Goal: Information Seeking & Learning: Understand process/instructions

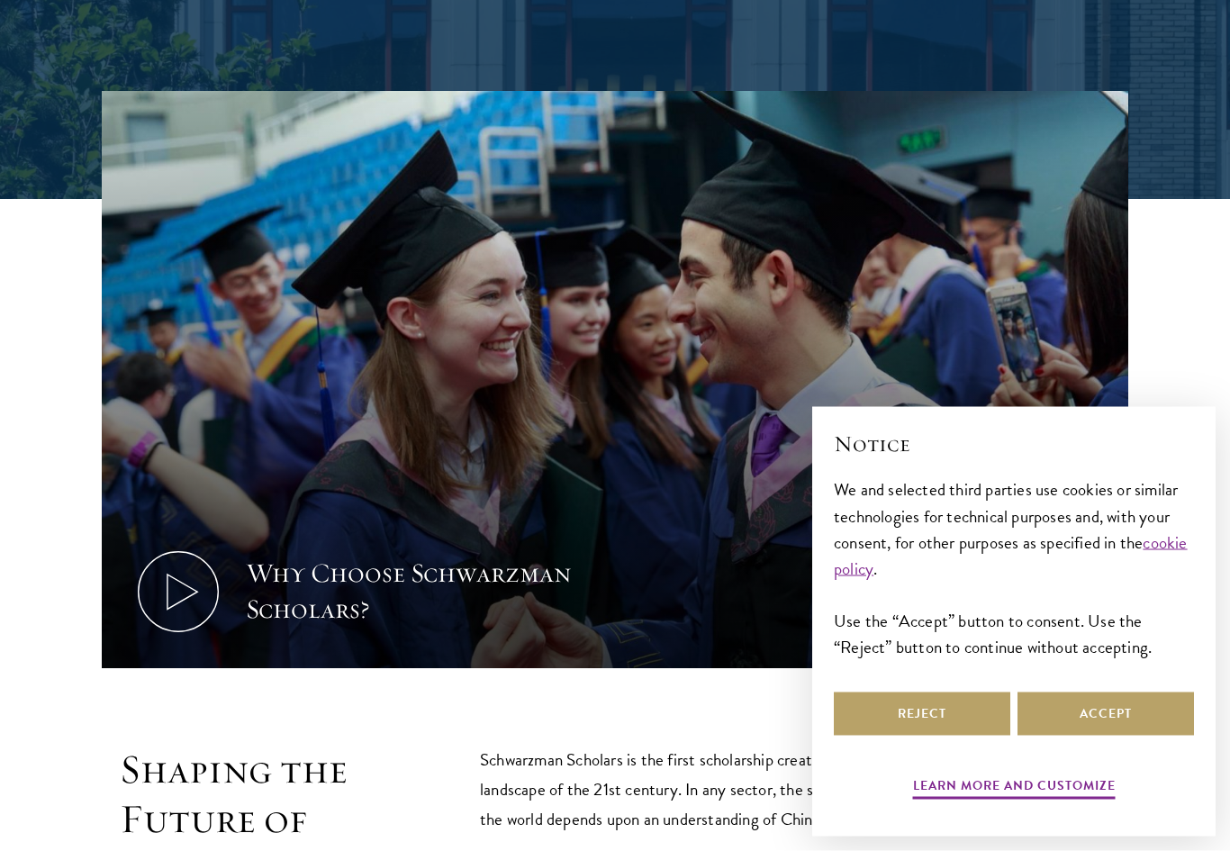
scroll to position [652, 0]
click at [1115, 735] on button "Accept" at bounding box center [1105, 713] width 176 height 43
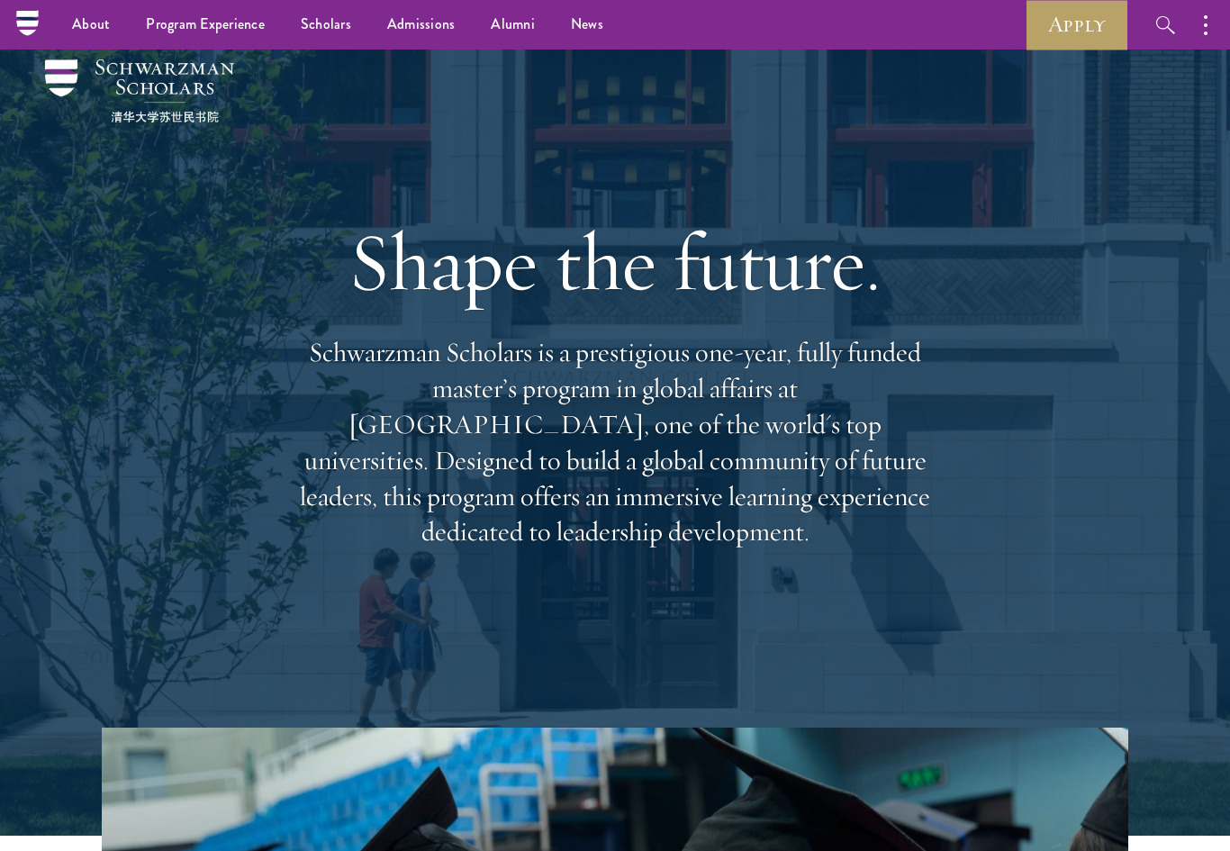
scroll to position [0, 0]
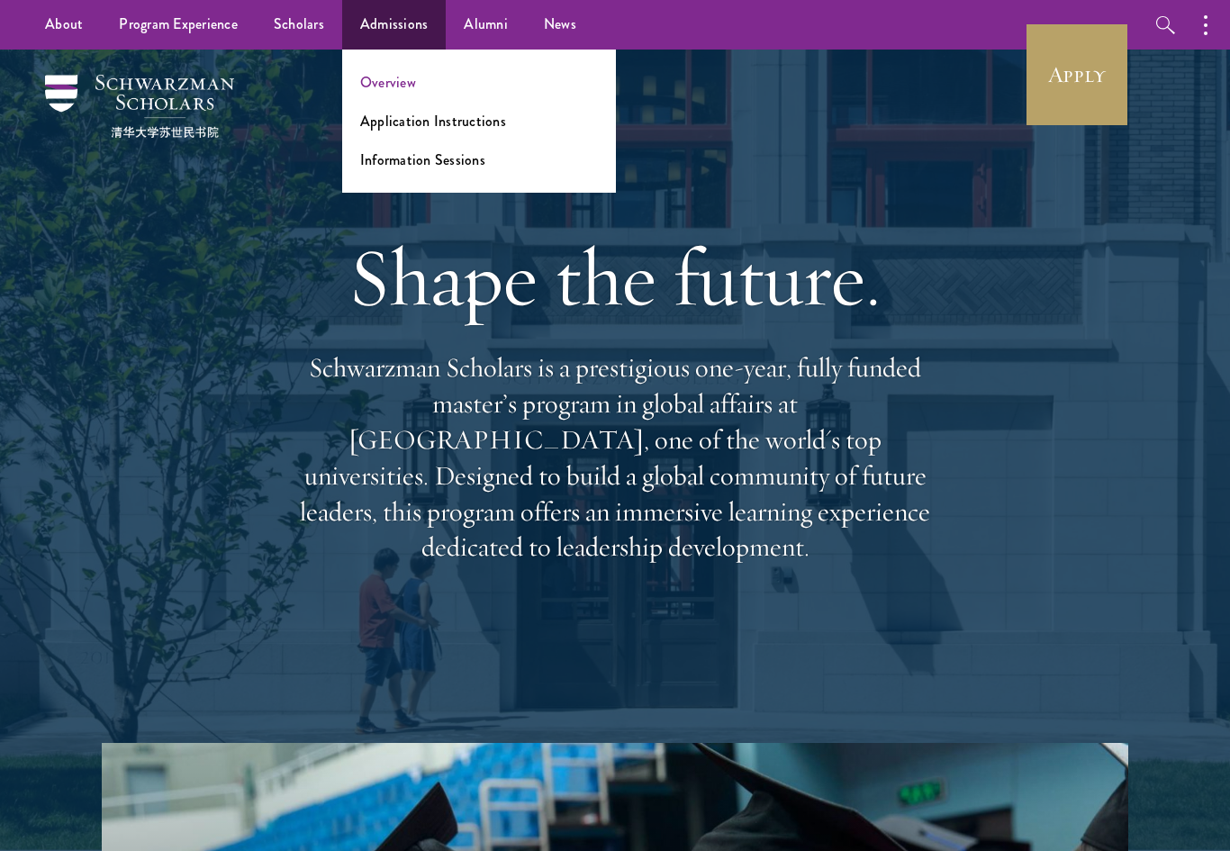
click at [400, 83] on link "Overview" at bounding box center [388, 82] width 56 height 21
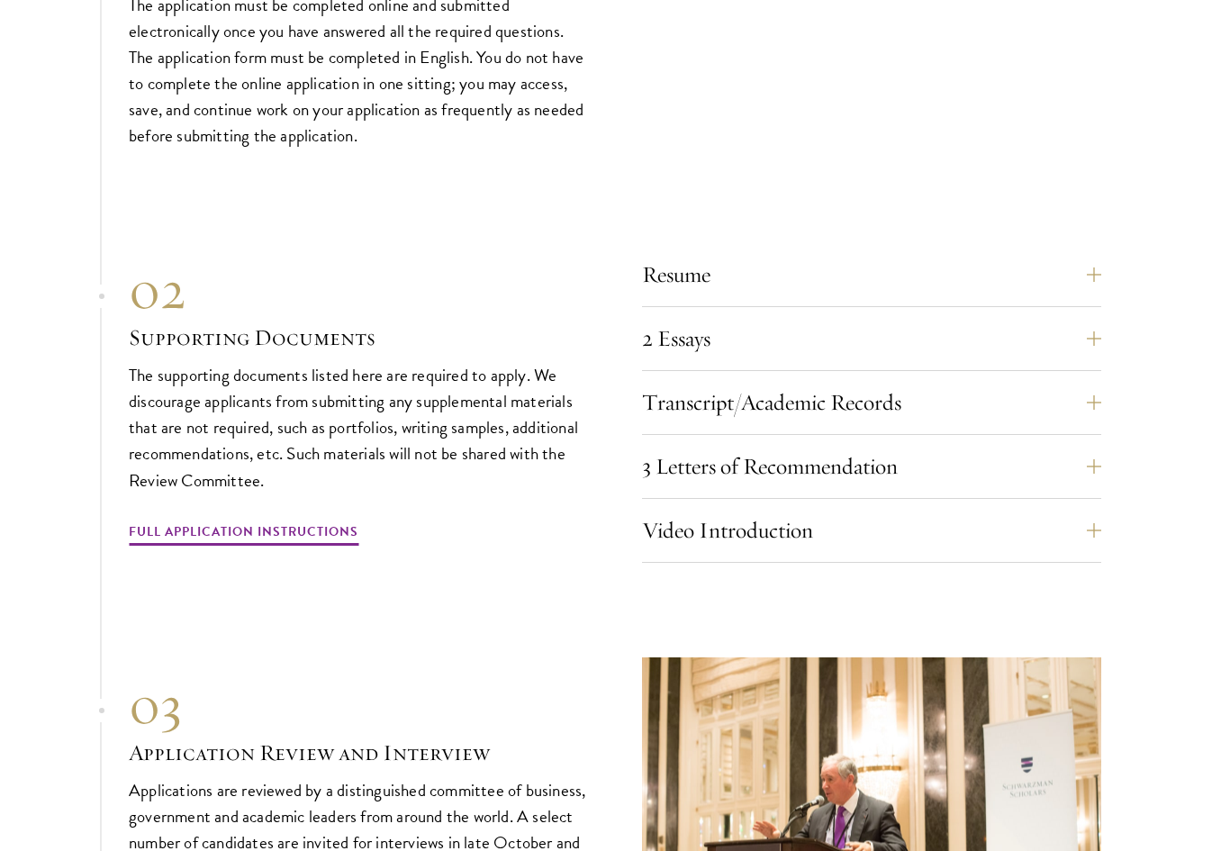
scroll to position [5986, 0]
click at [719, 253] on button "Resume" at bounding box center [884, 274] width 459 height 43
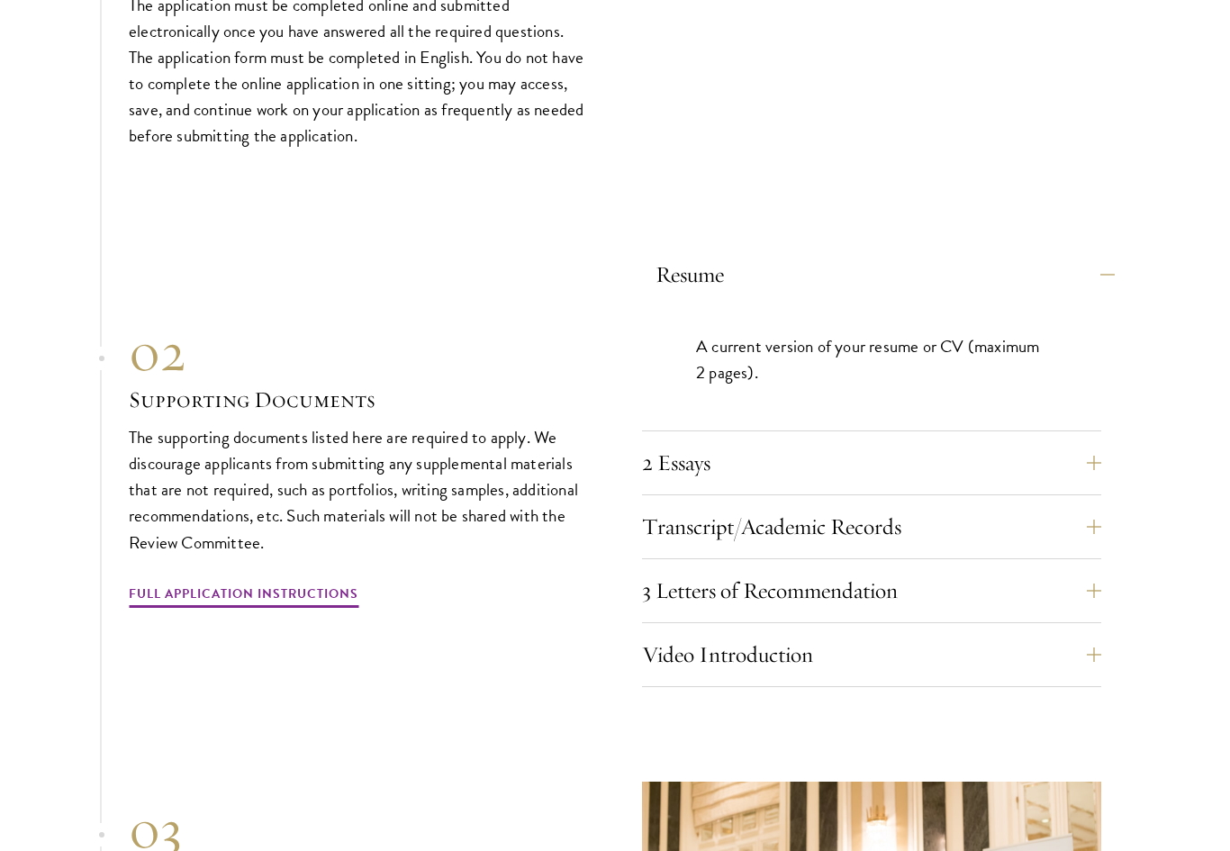
click at [719, 253] on button "Resume" at bounding box center [884, 274] width 459 height 43
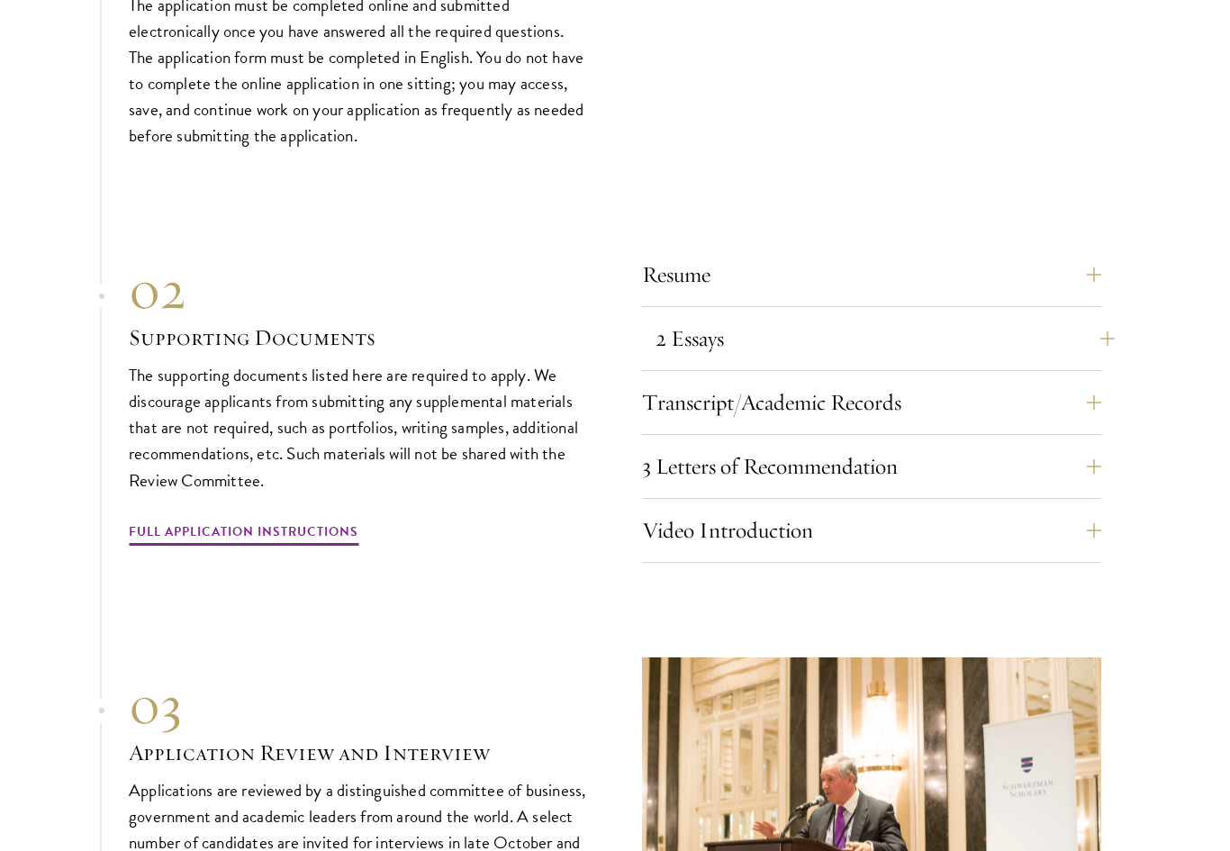
click at [698, 317] on button "2 Essays" at bounding box center [884, 338] width 459 height 43
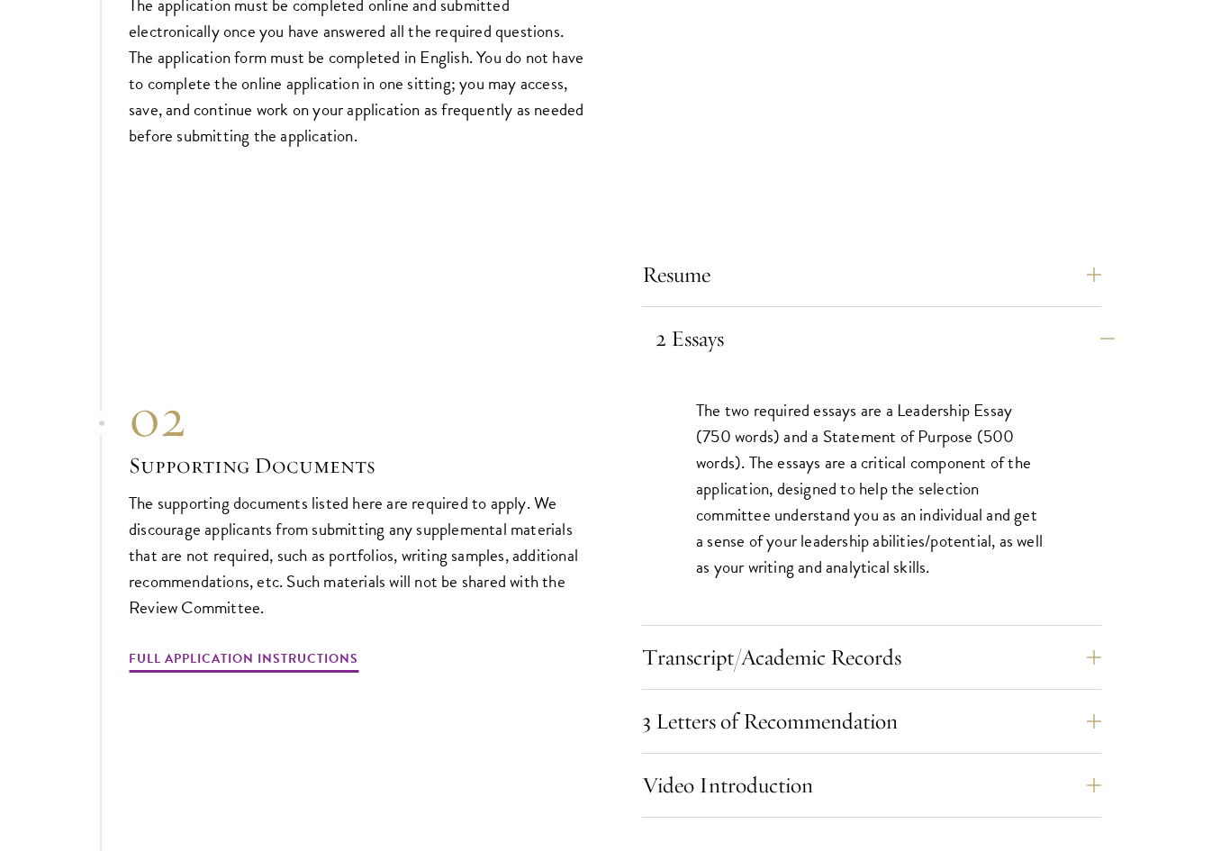
click at [711, 317] on button "2 Essays" at bounding box center [884, 338] width 459 height 43
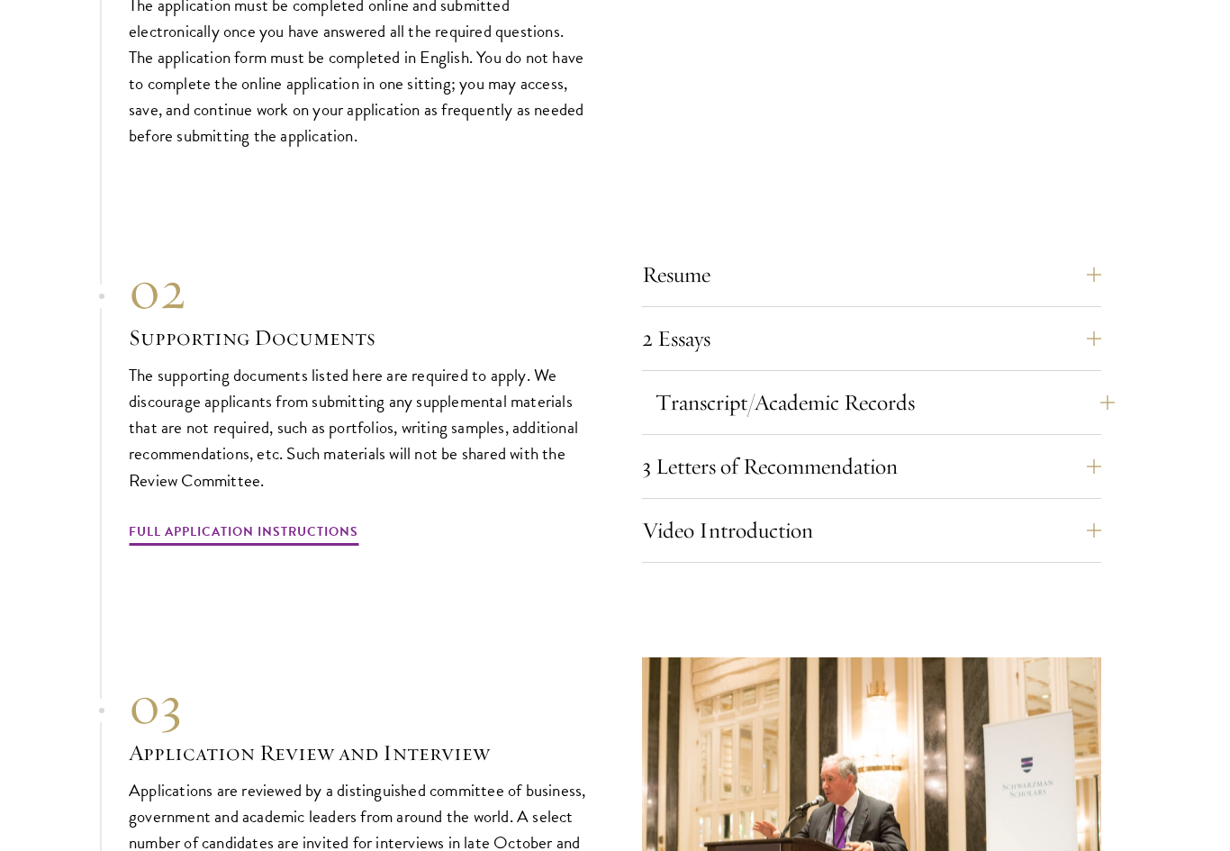
click at [676, 381] on button "Transcript/Academic Records" at bounding box center [884, 402] width 459 height 43
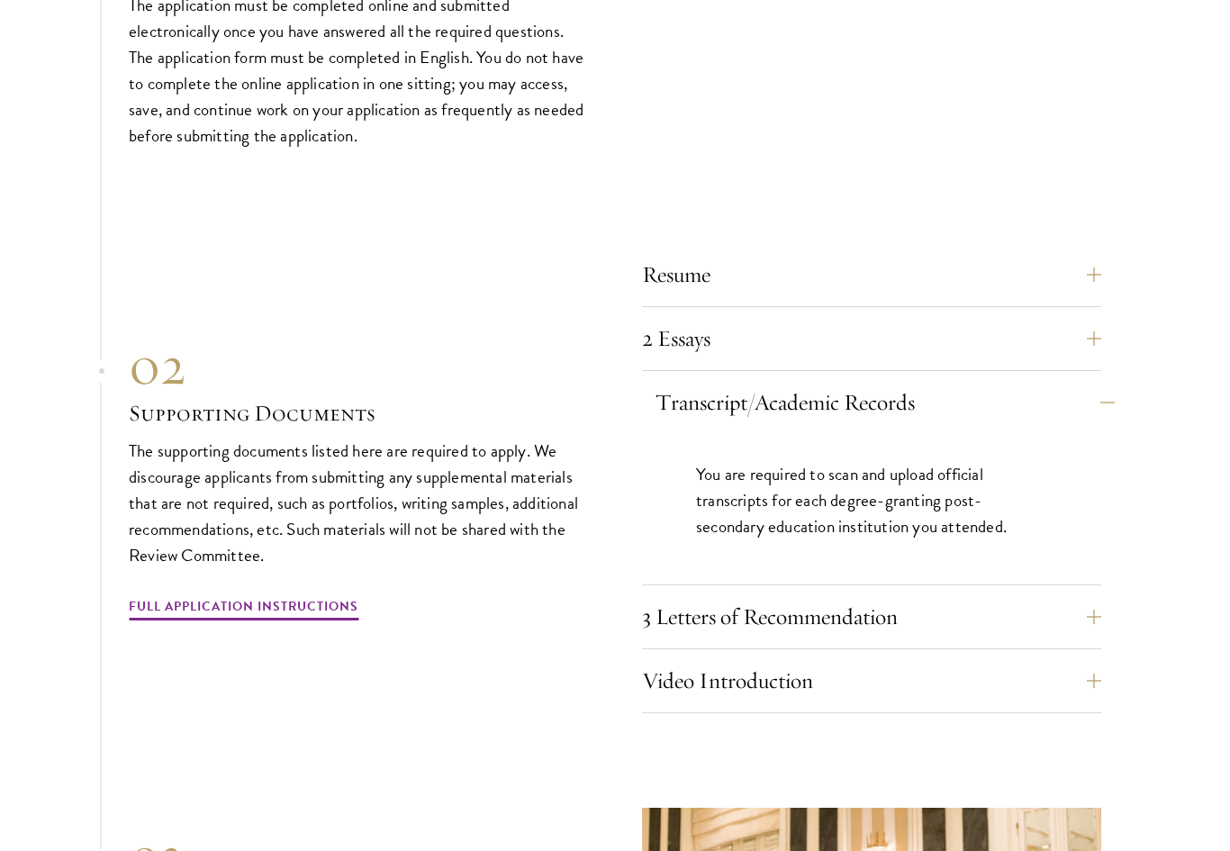
click at [677, 381] on button "Transcript/Academic Records" at bounding box center [884, 402] width 459 height 43
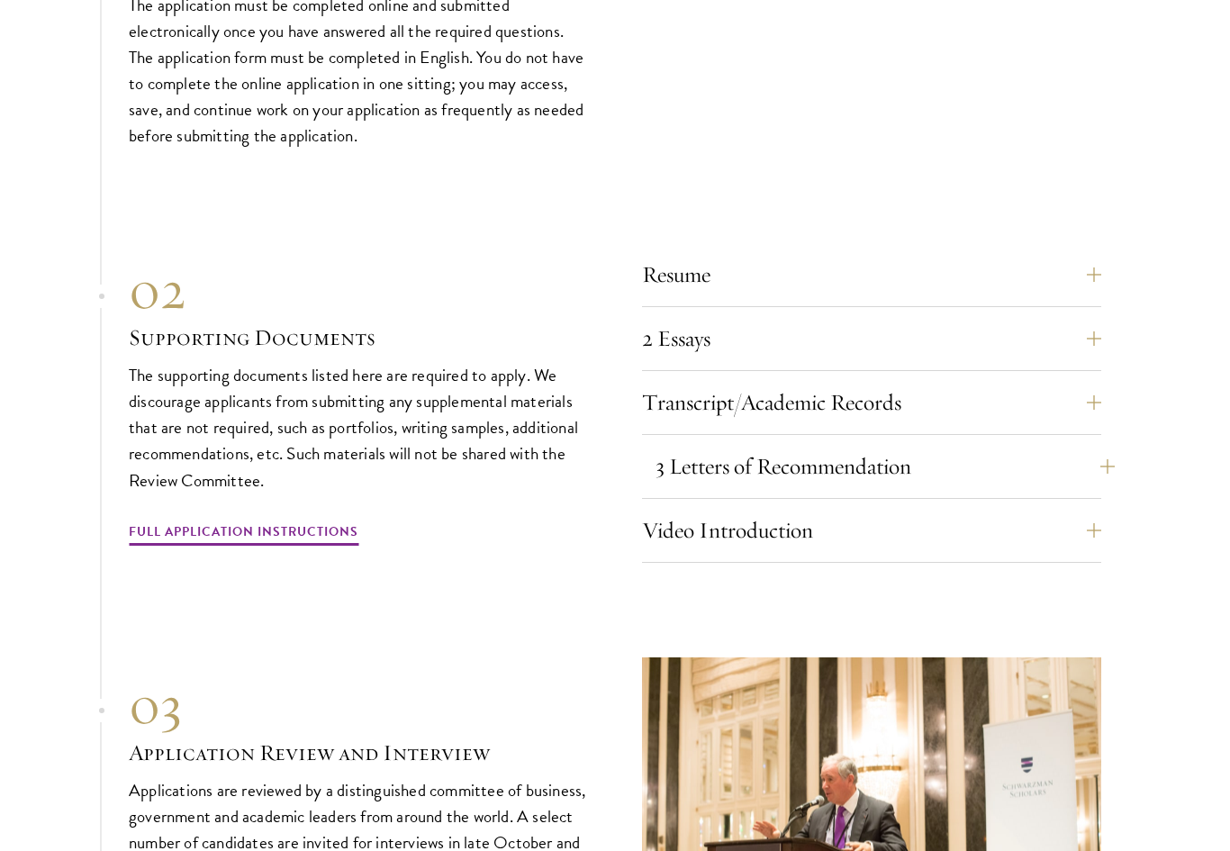
click at [692, 445] on button "3 Letters of Recommendation" at bounding box center [884, 466] width 459 height 43
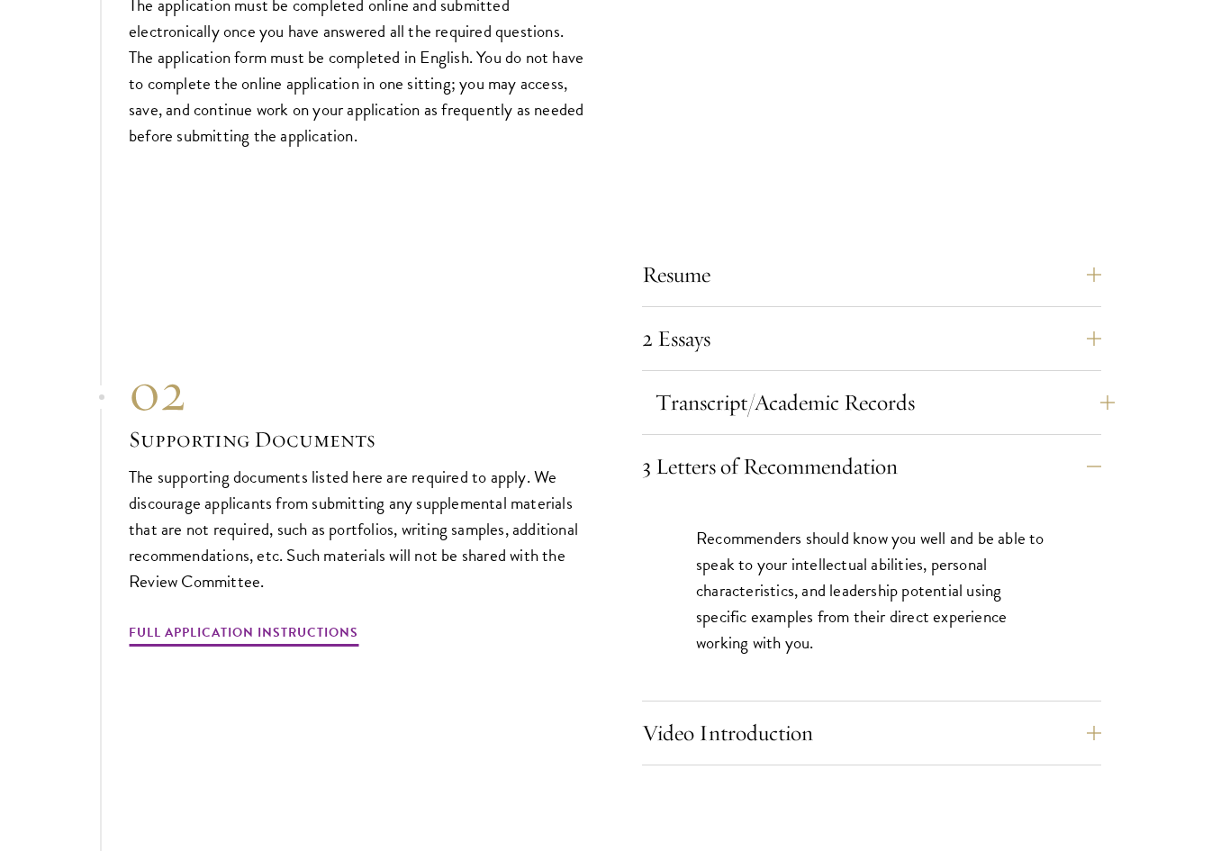
click at [690, 381] on button "Transcript/Academic Records" at bounding box center [884, 402] width 459 height 43
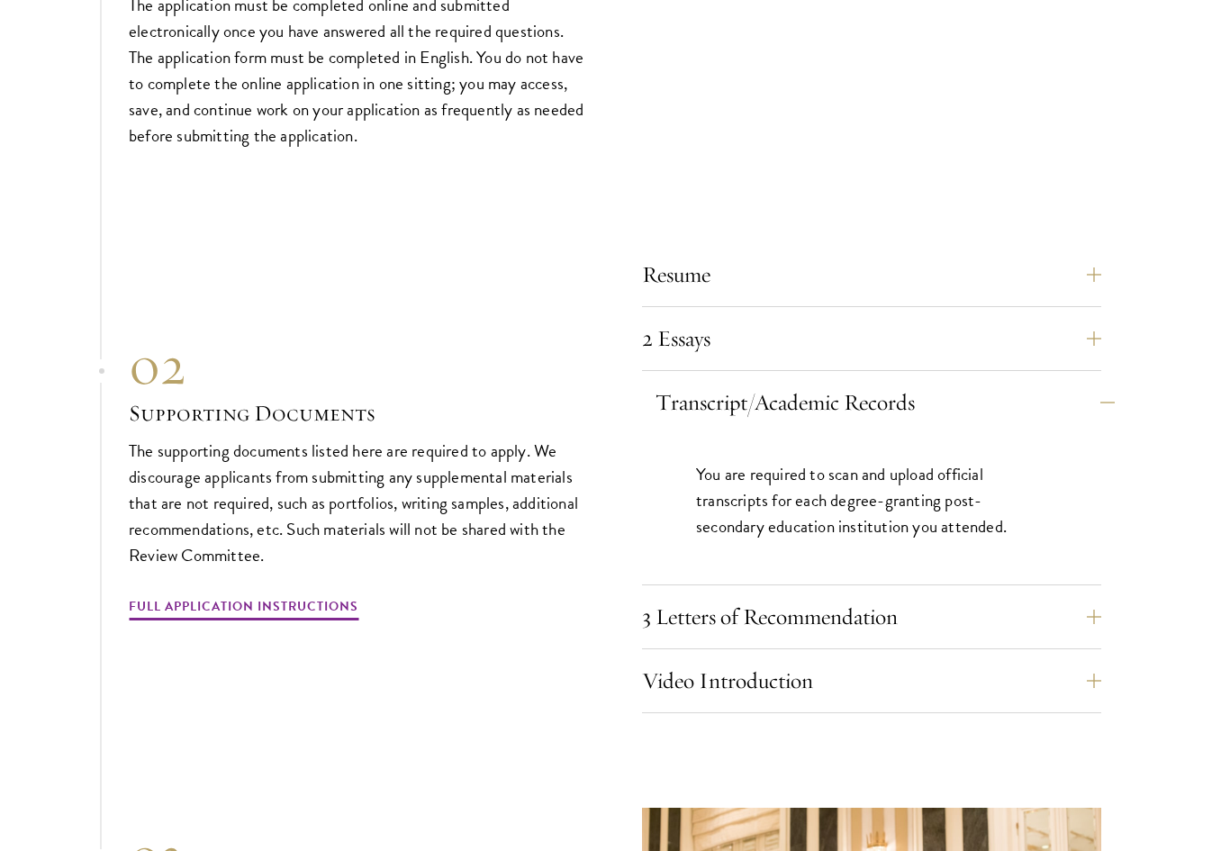
click at [690, 381] on button "Transcript/Academic Records" at bounding box center [884, 402] width 459 height 43
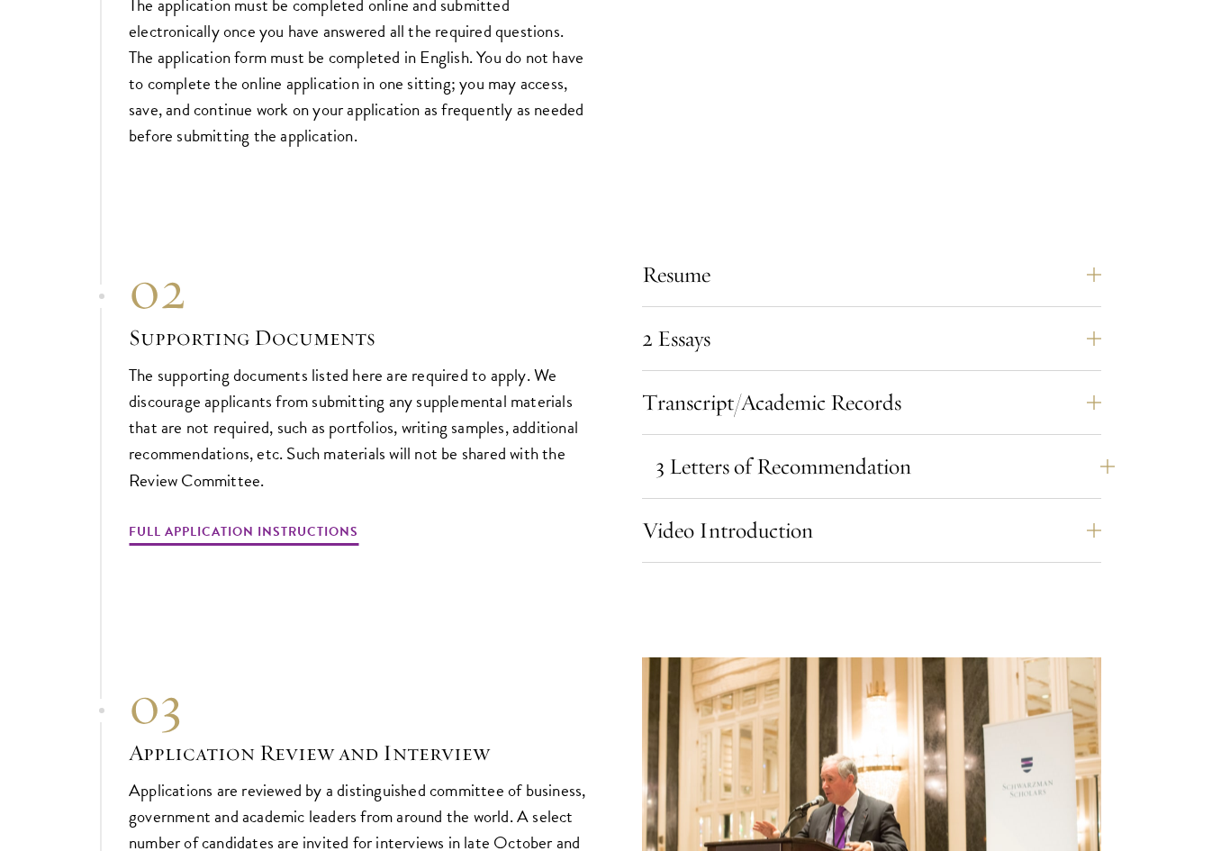
click at [690, 445] on button "3 Letters of Recommendation" at bounding box center [884, 466] width 459 height 43
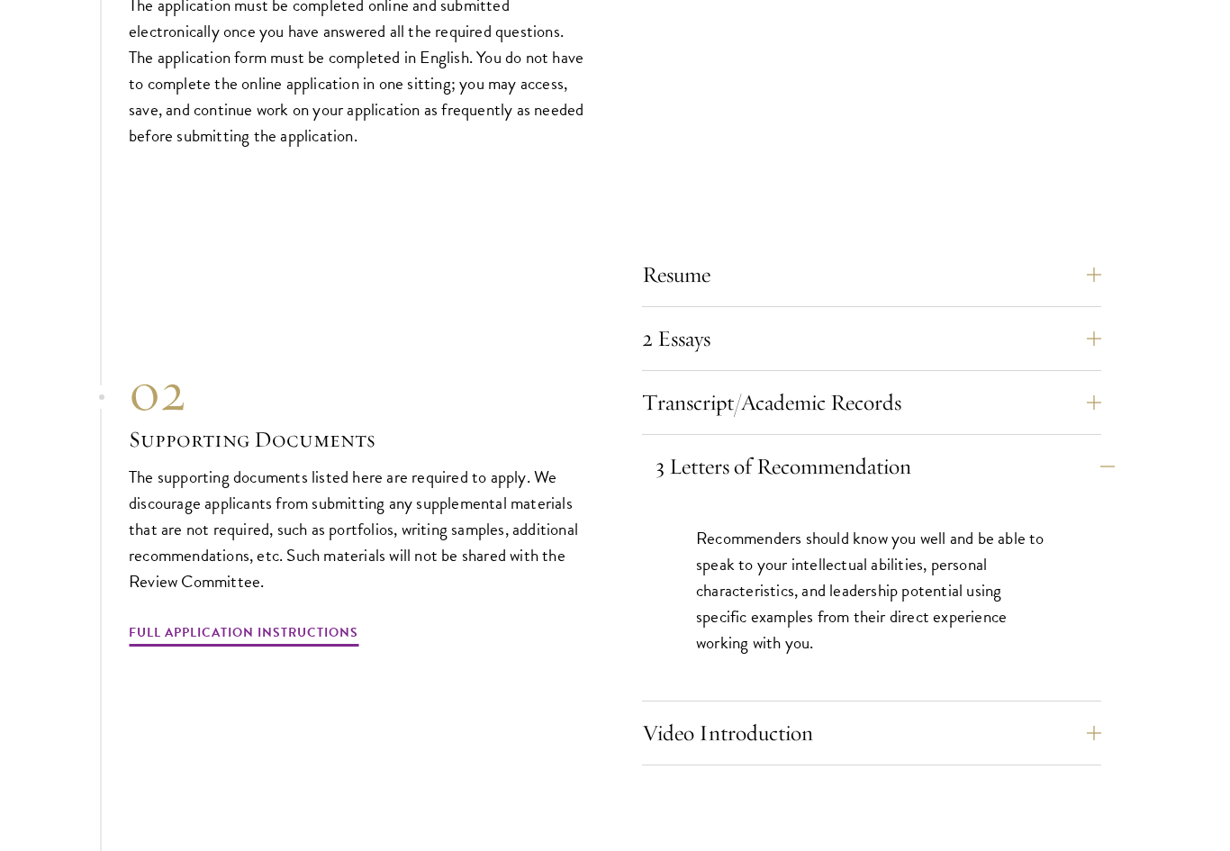
click at [690, 445] on button "3 Letters of Recommendation" at bounding box center [884, 466] width 459 height 43
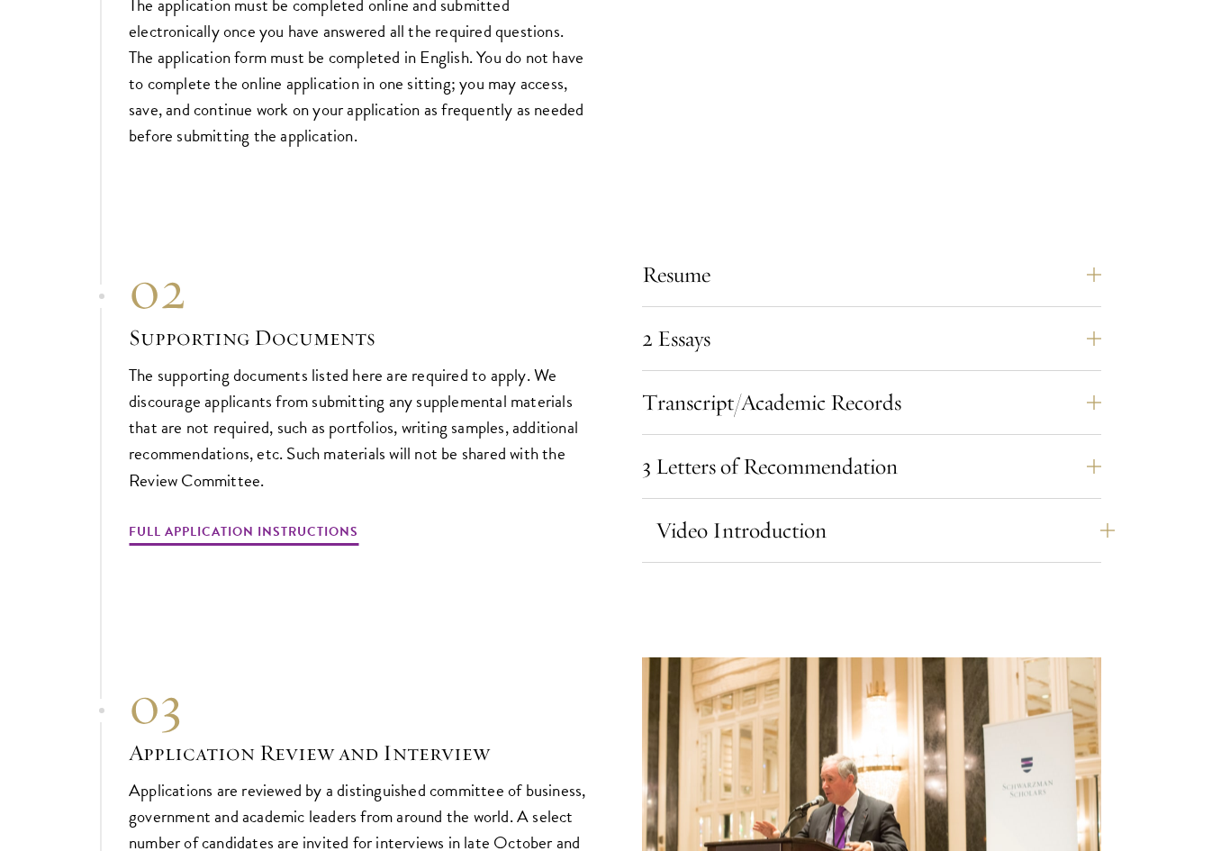
click at [681, 509] on button "Video Introduction" at bounding box center [884, 530] width 459 height 43
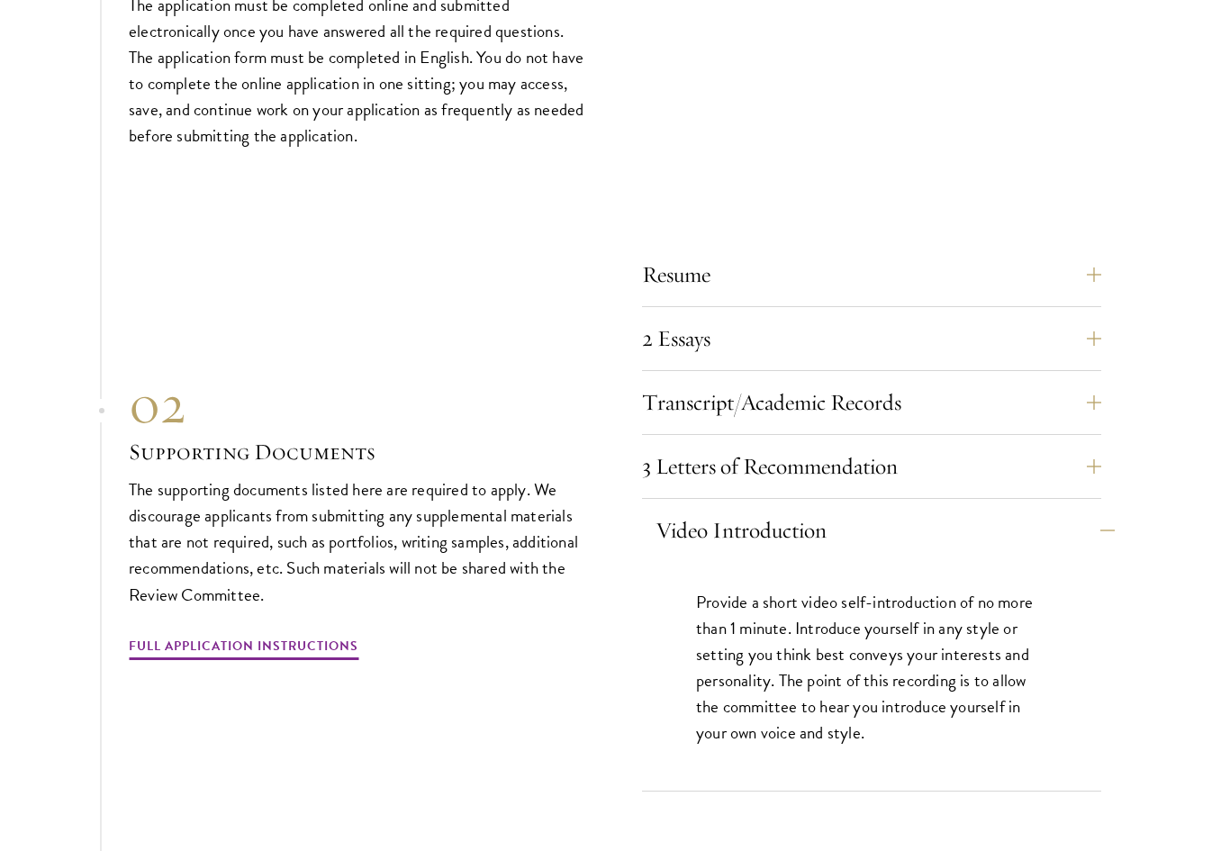
click at [681, 509] on button "Video Introduction" at bounding box center [884, 530] width 459 height 43
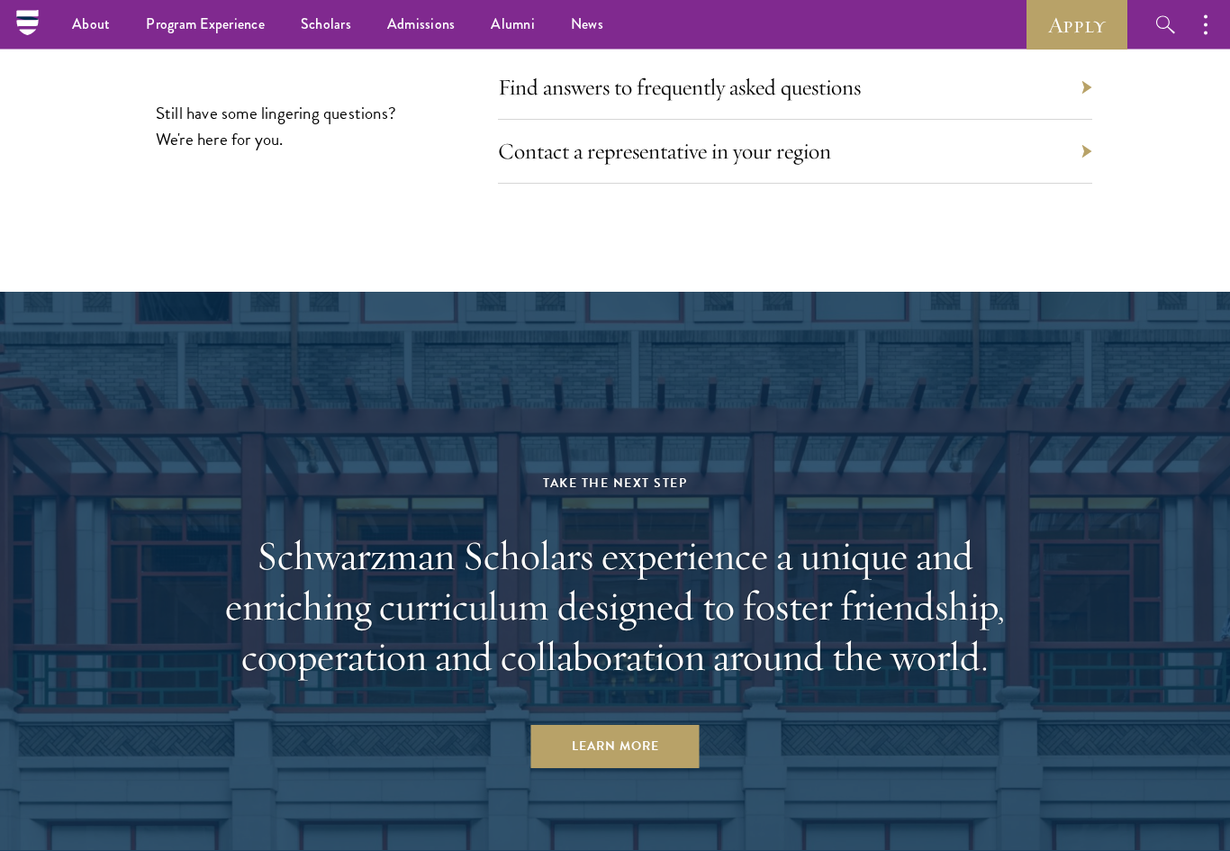
scroll to position [8720, 0]
